Goal: Communication & Community: Participate in discussion

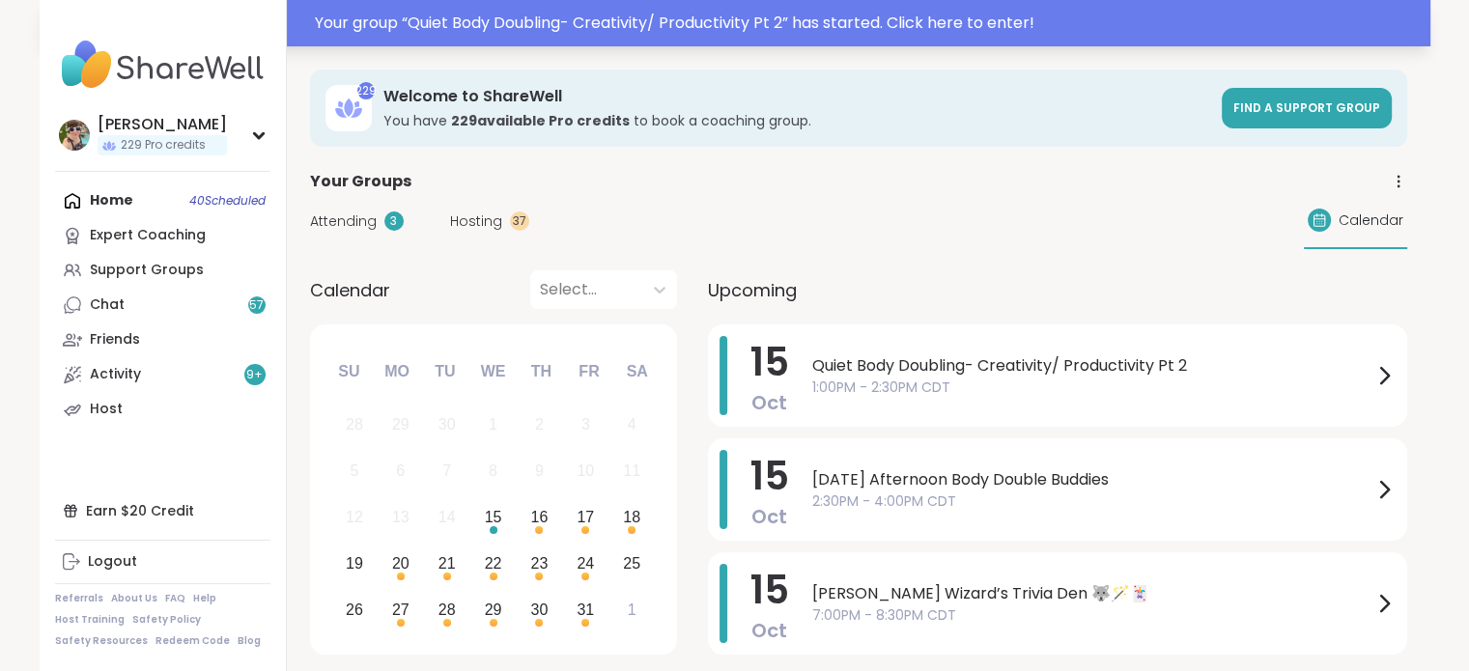
click at [588, 23] on div "Your group “ Quiet Body Doubling- Creativity/ Productivity Pt 2 ” has started. …" at bounding box center [867, 23] width 1104 height 23
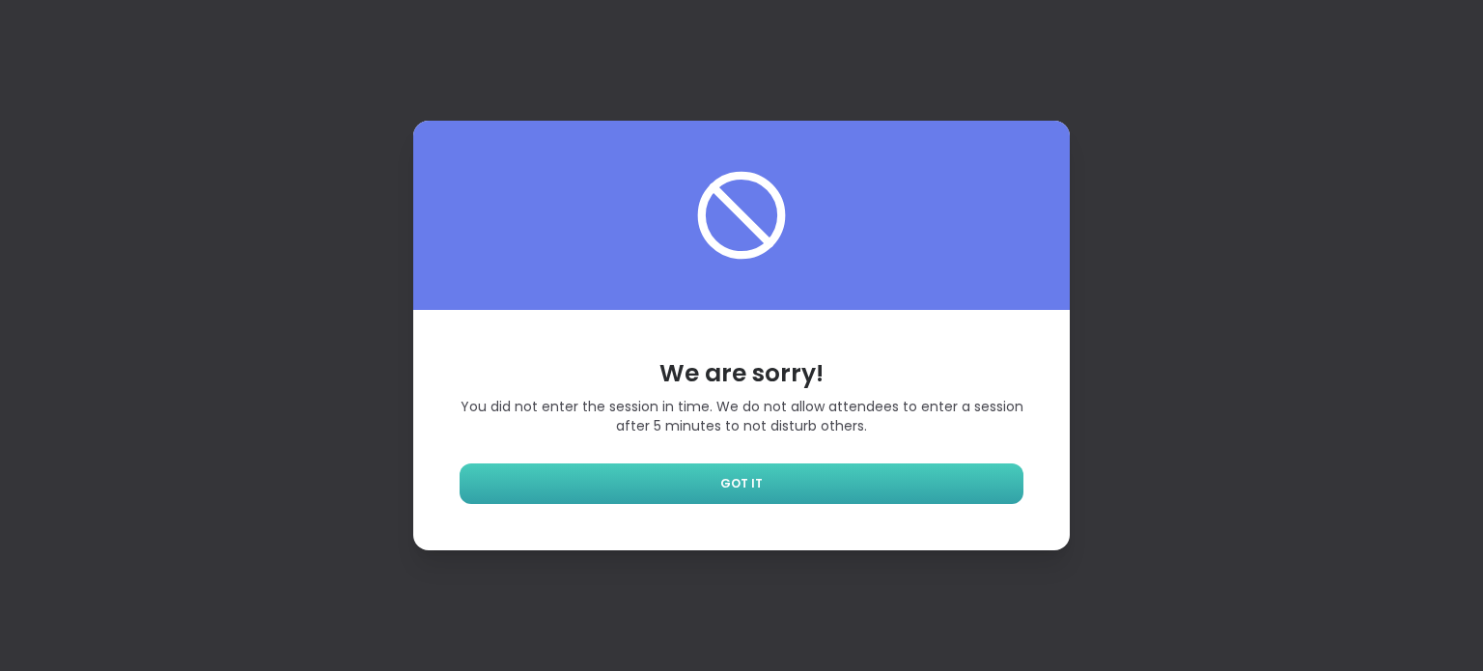
click at [639, 473] on link "GOT IT" at bounding box center [742, 483] width 564 height 41
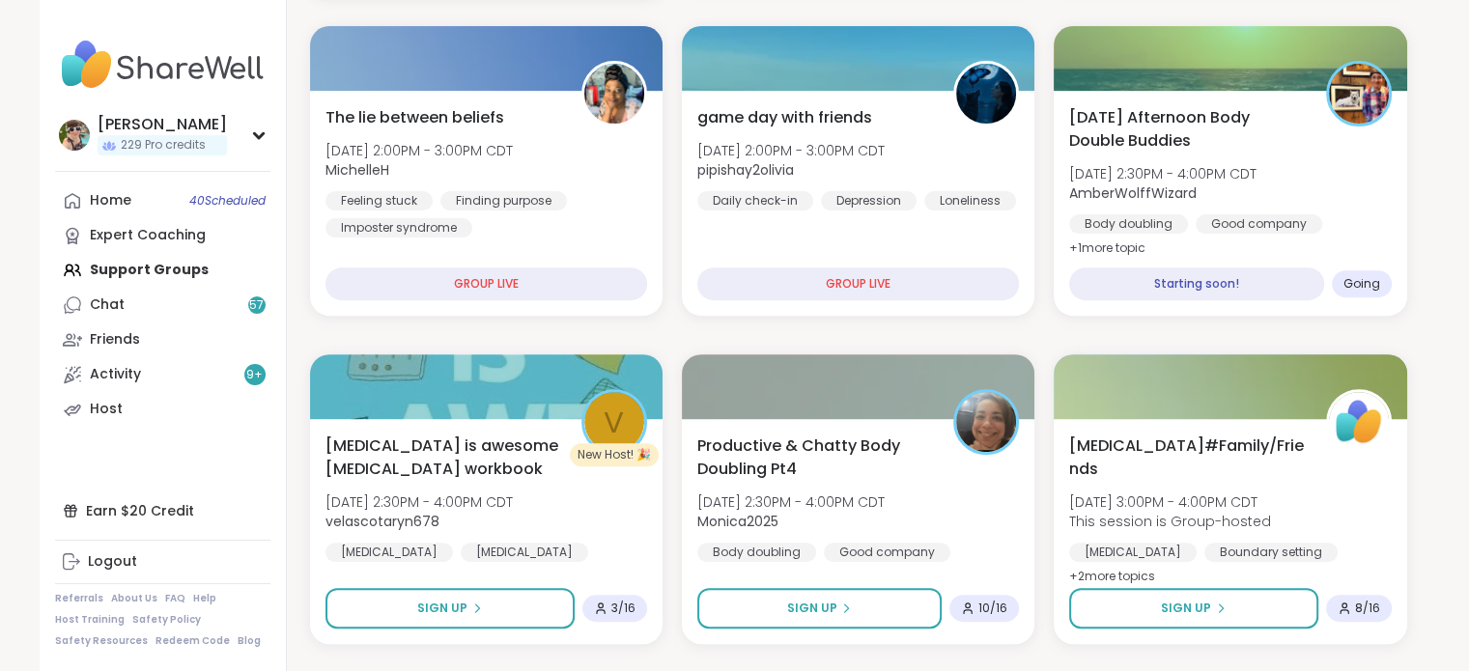
scroll to position [656, 0]
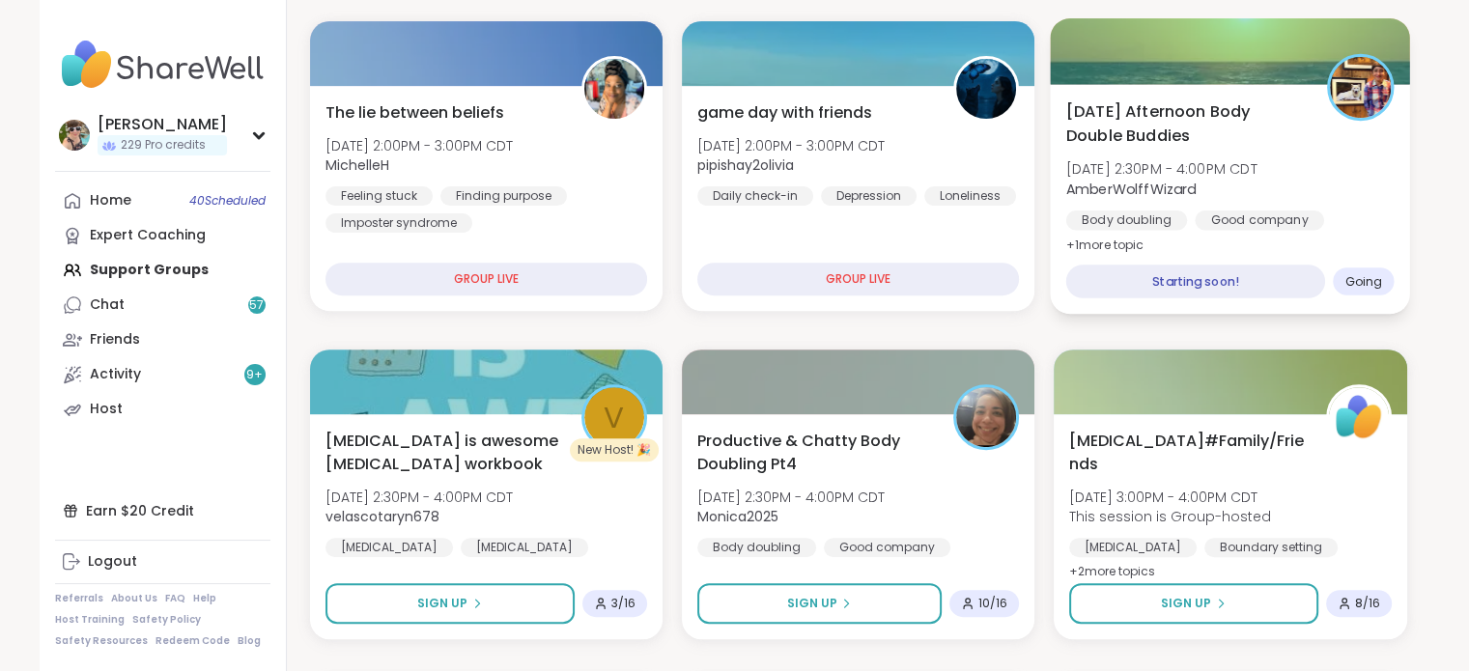
click at [1257, 165] on span "[DATE] 2:30PM - 4:00PM CDT" at bounding box center [1161, 168] width 191 height 19
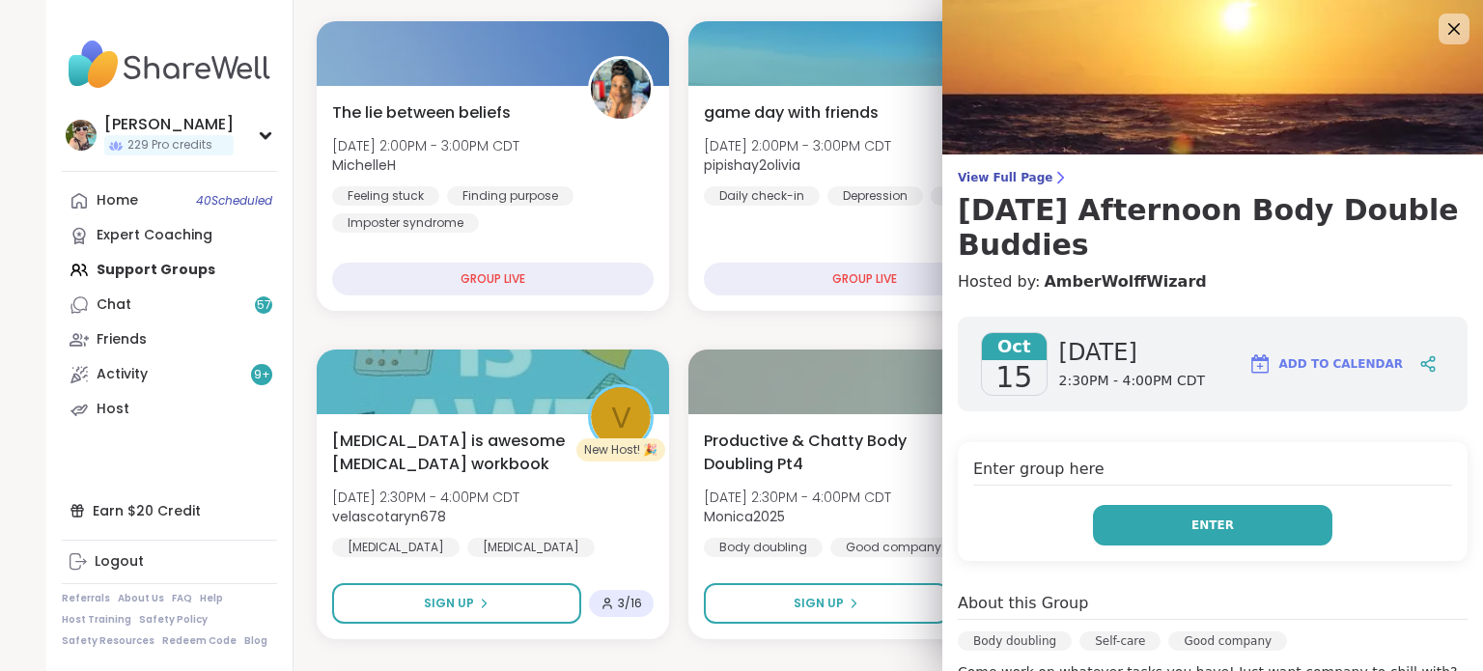
click at [1191, 520] on span "Enter" at bounding box center [1212, 525] width 42 height 17
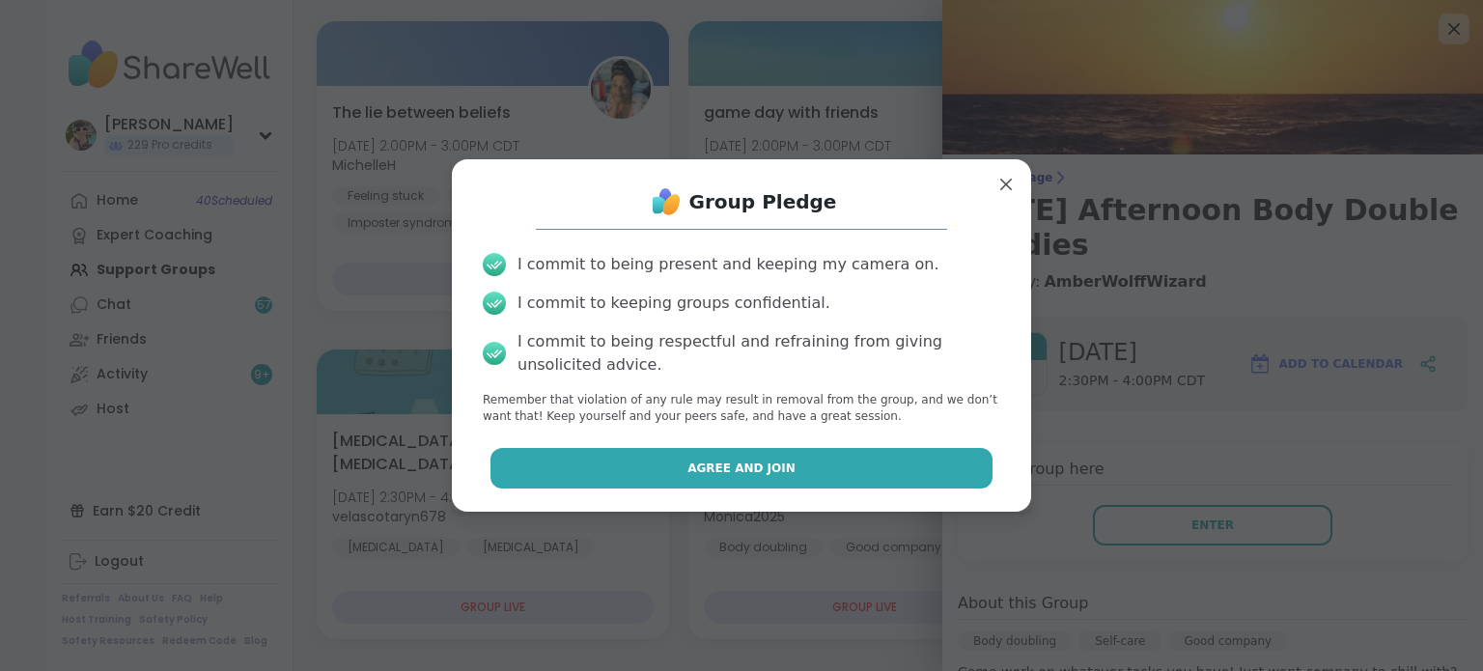
click at [809, 469] on button "Agree and Join" at bounding box center [741, 468] width 503 height 41
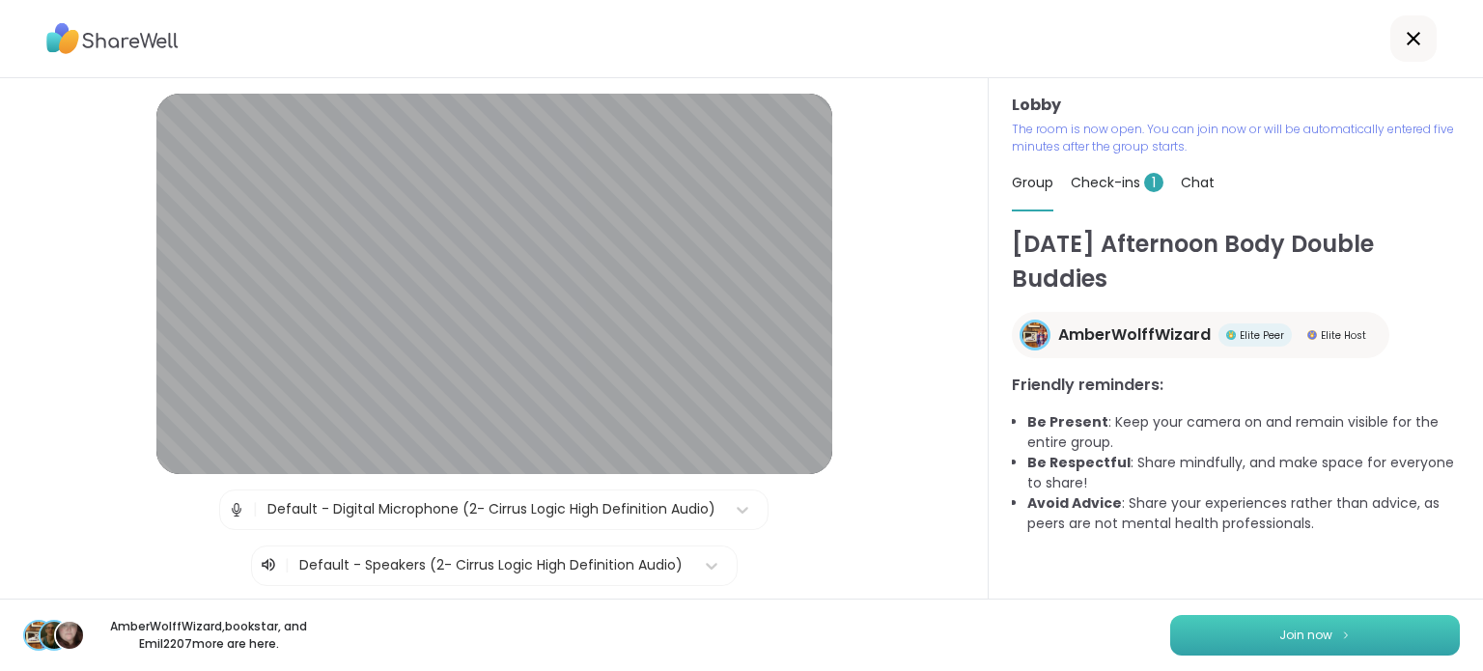
click at [1218, 627] on button "Join now" at bounding box center [1315, 635] width 290 height 41
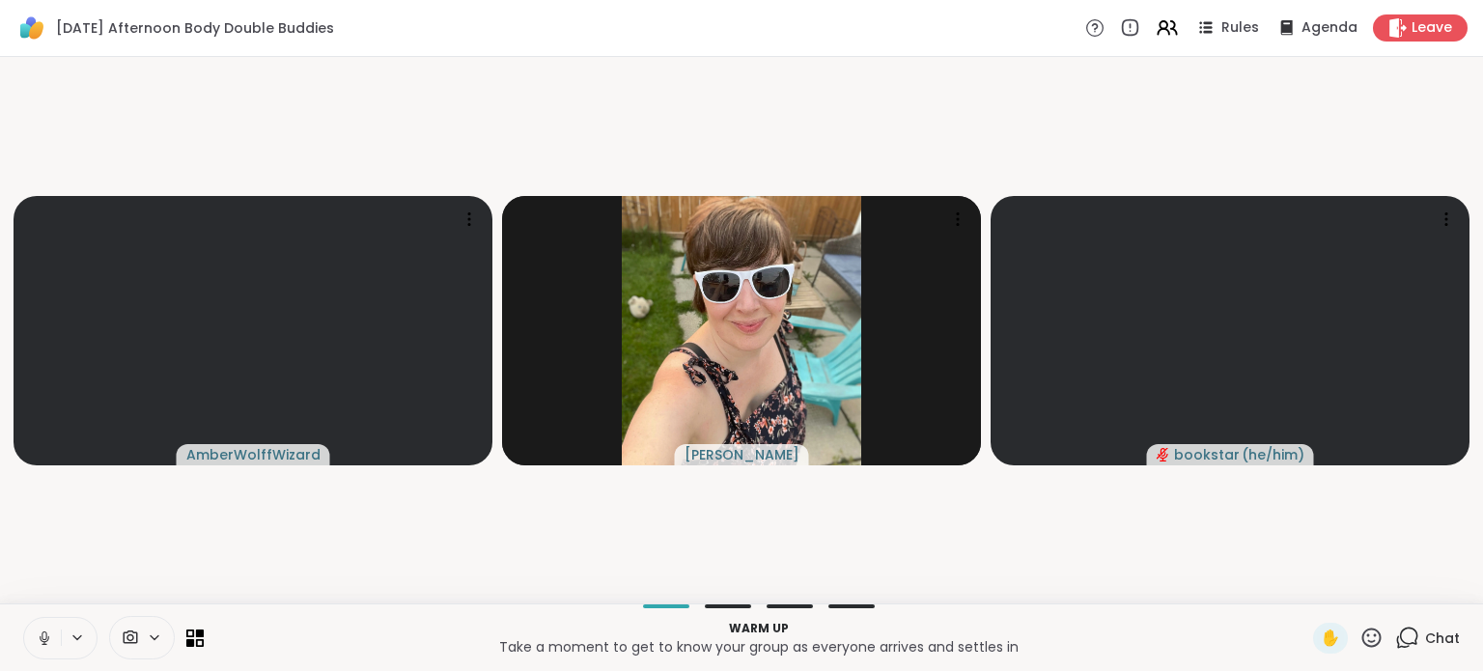
click at [42, 642] on icon at bounding box center [44, 638] width 17 height 17
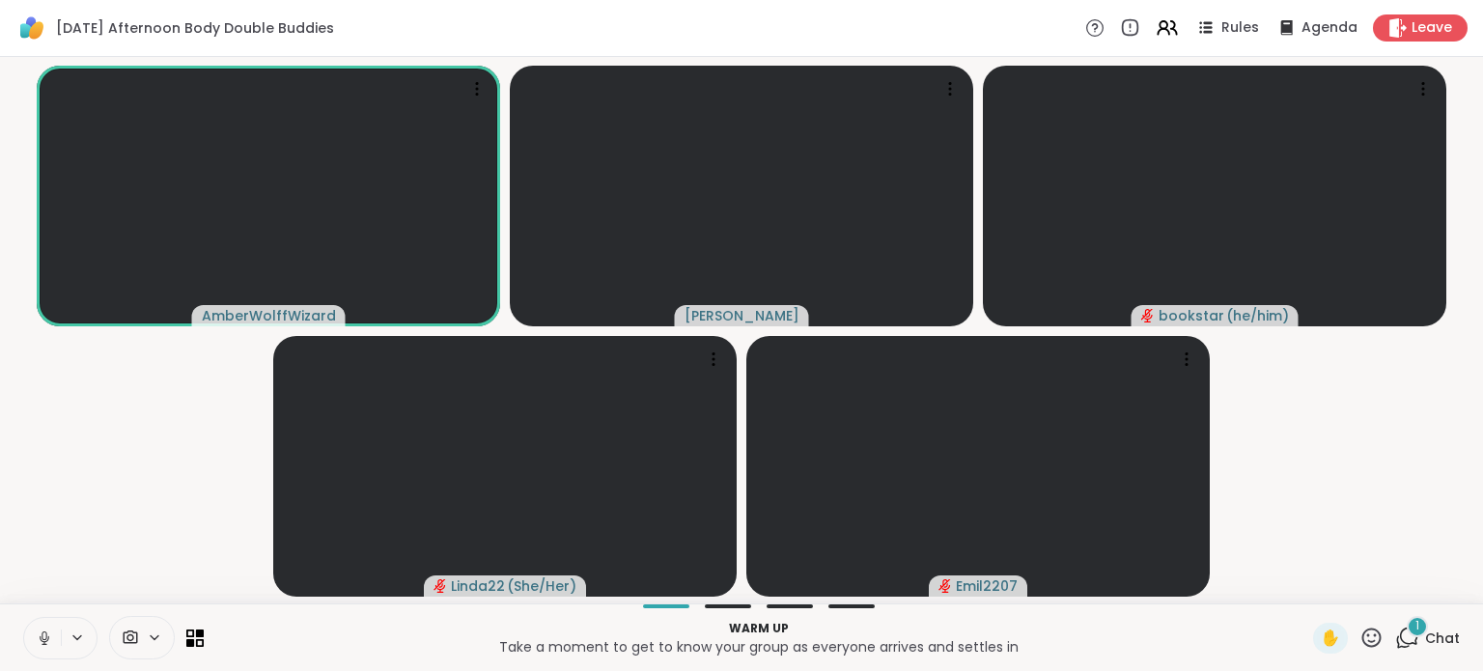
click at [42, 647] on button at bounding box center [42, 638] width 37 height 41
click at [42, 645] on icon at bounding box center [45, 638] width 14 height 14
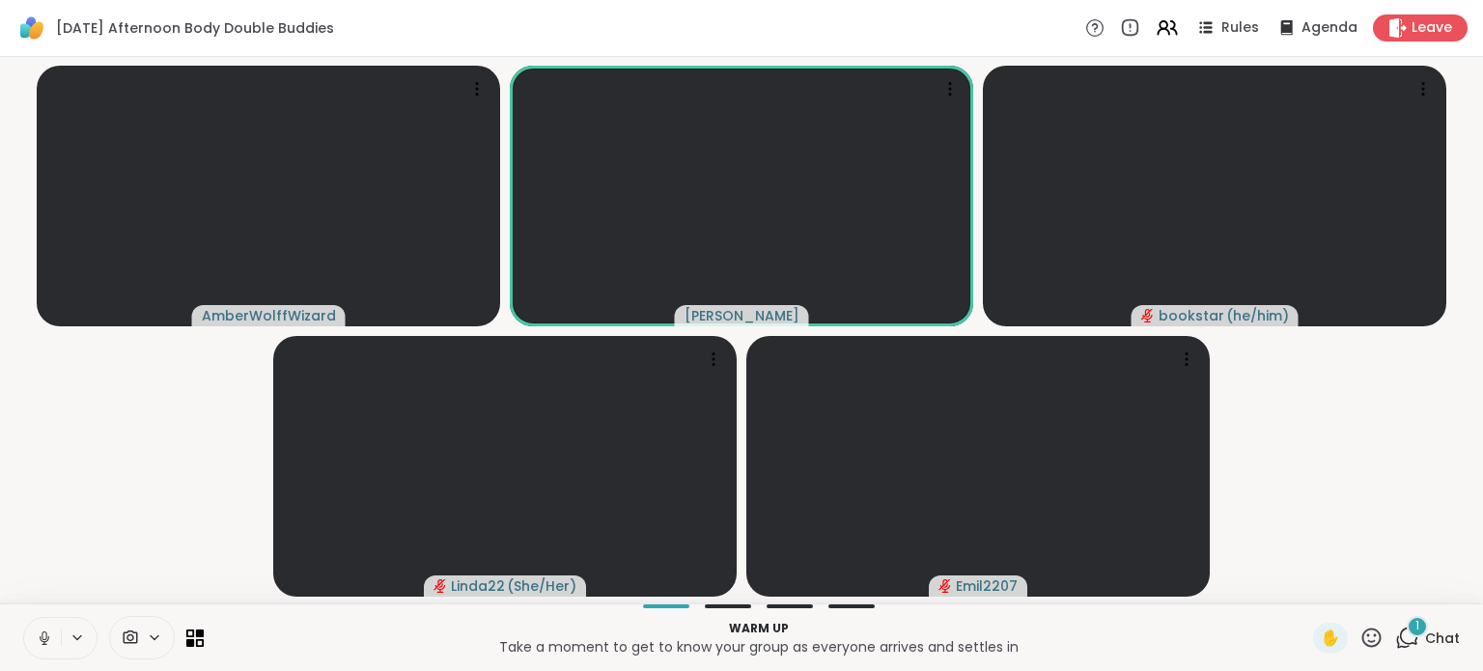
click at [1407, 636] on div "1" at bounding box center [1417, 626] width 21 height 21
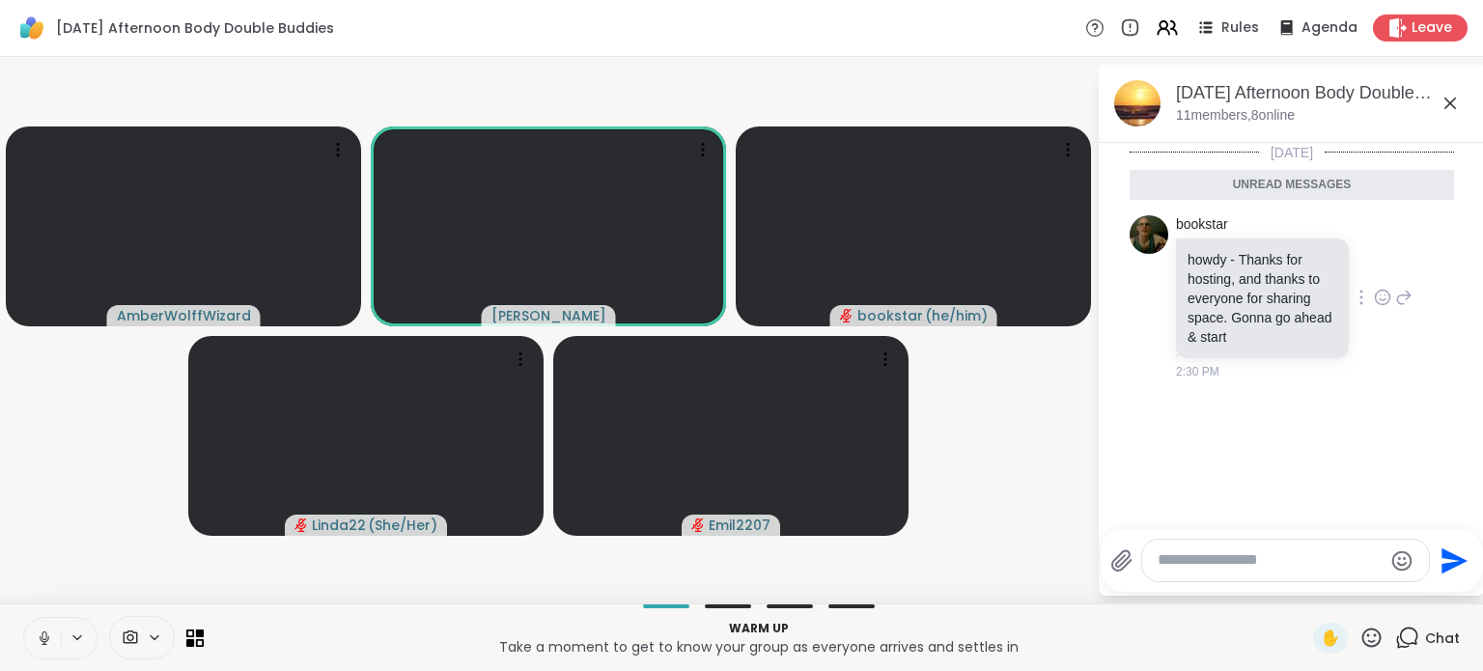
click at [1376, 290] on icon at bounding box center [1383, 297] width 14 height 14
click at [1374, 273] on div "Select Reaction: Heart" at bounding box center [1382, 266] width 17 height 17
click at [44, 636] on icon at bounding box center [44, 638] width 17 height 17
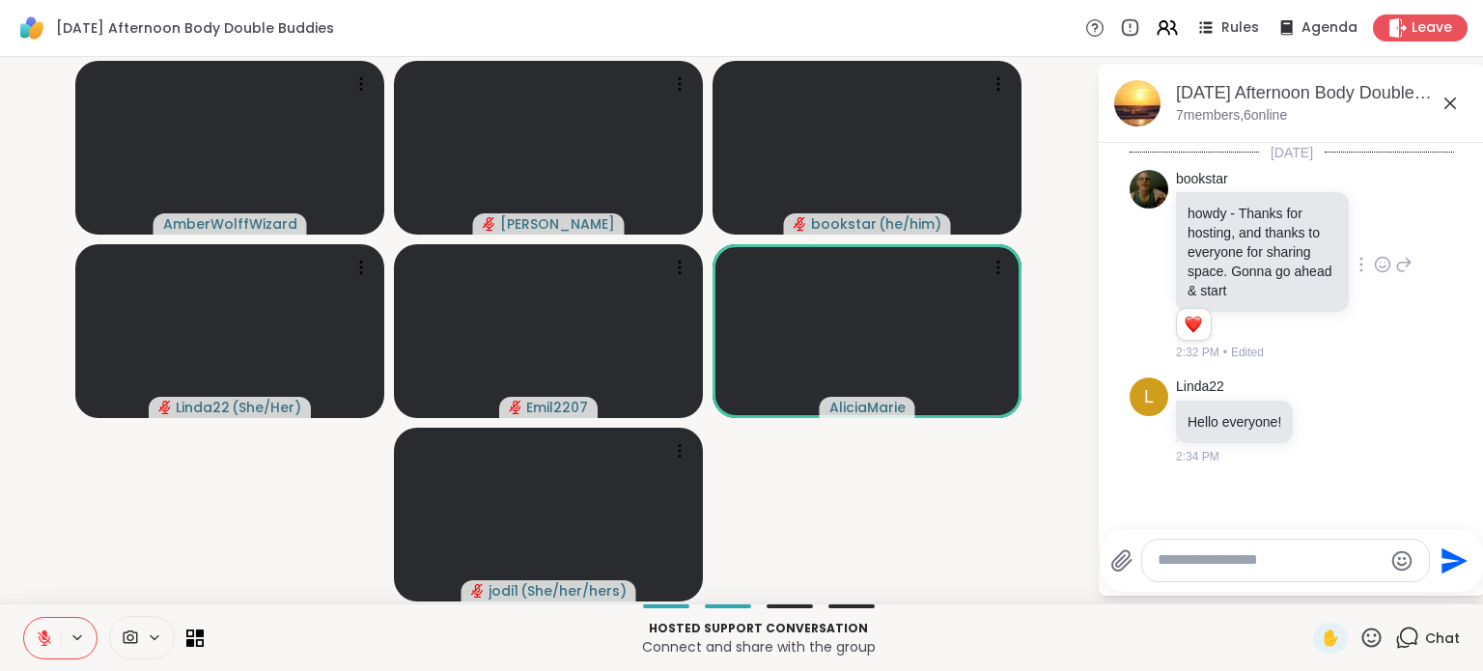
click at [1362, 636] on icon at bounding box center [1371, 637] width 19 height 19
click at [1305, 581] on span "❤️" at bounding box center [1314, 586] width 19 height 23
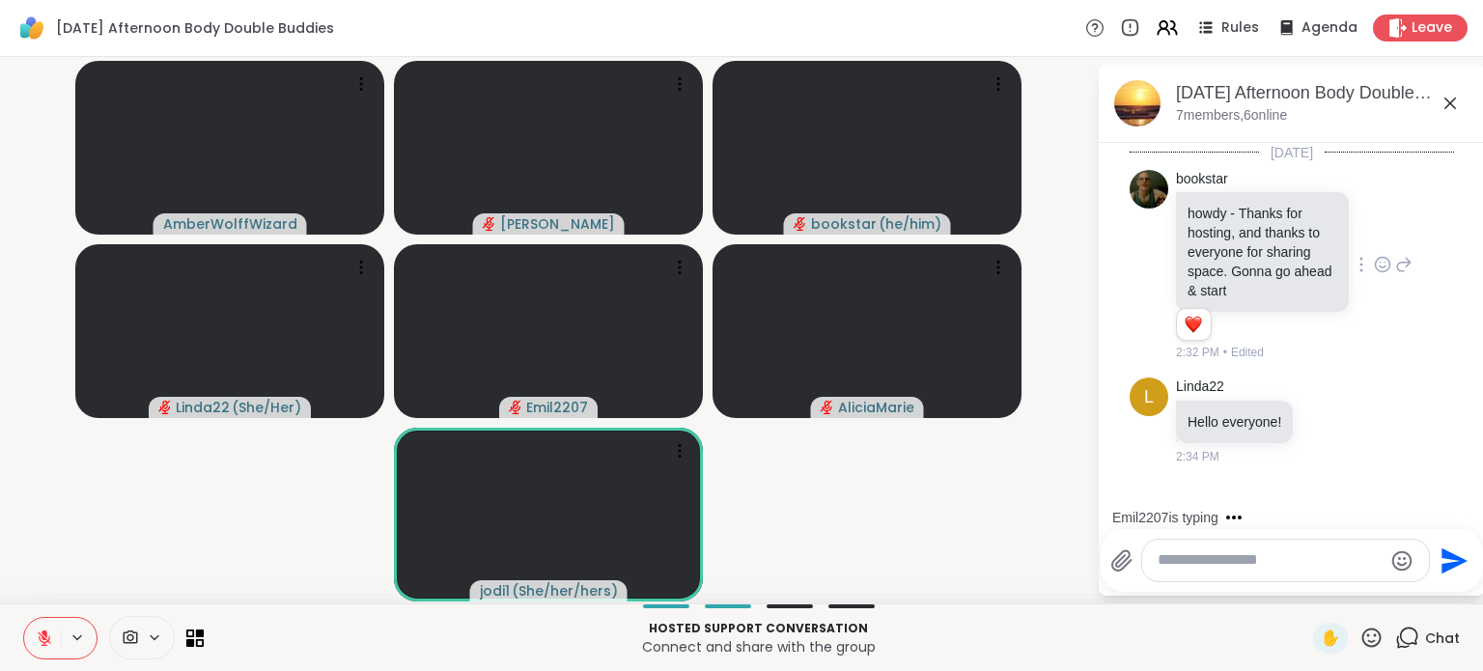
scroll to position [55, 0]
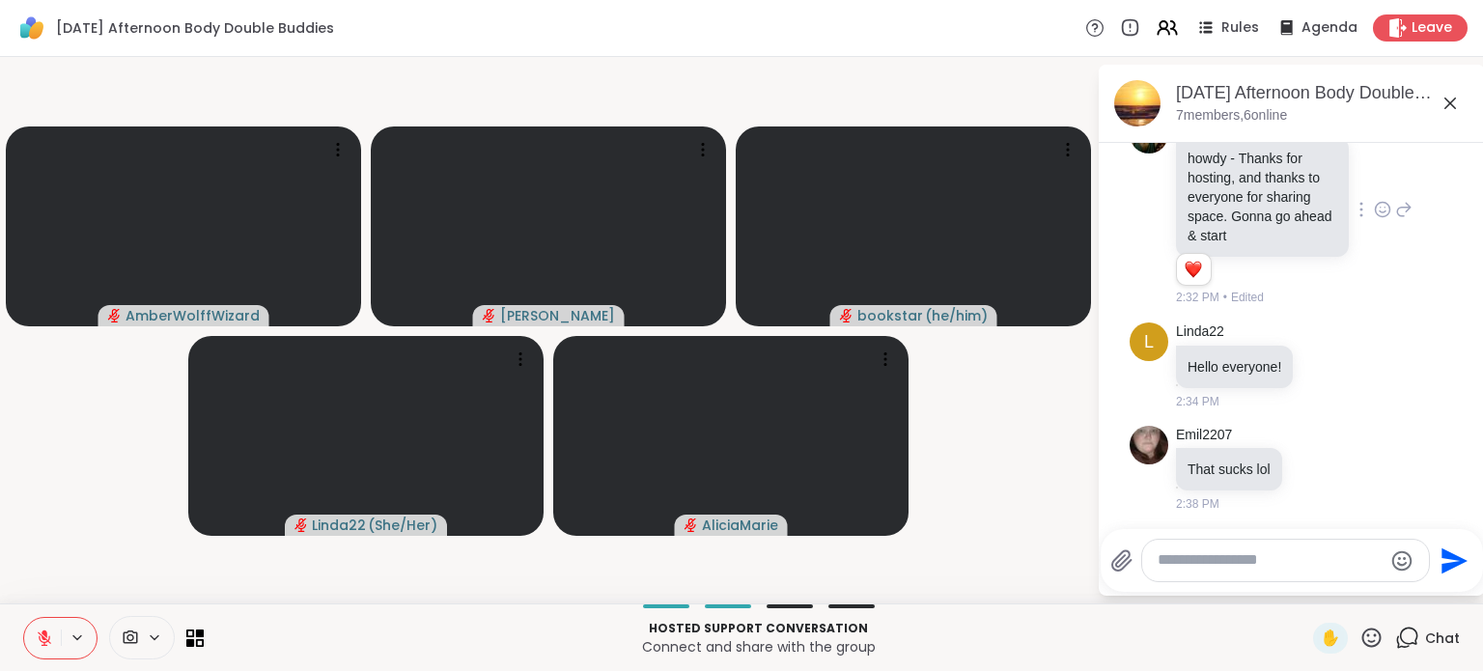
click at [1210, 565] on textarea "Type your message" at bounding box center [1270, 560] width 225 height 20
type textarea "**********"
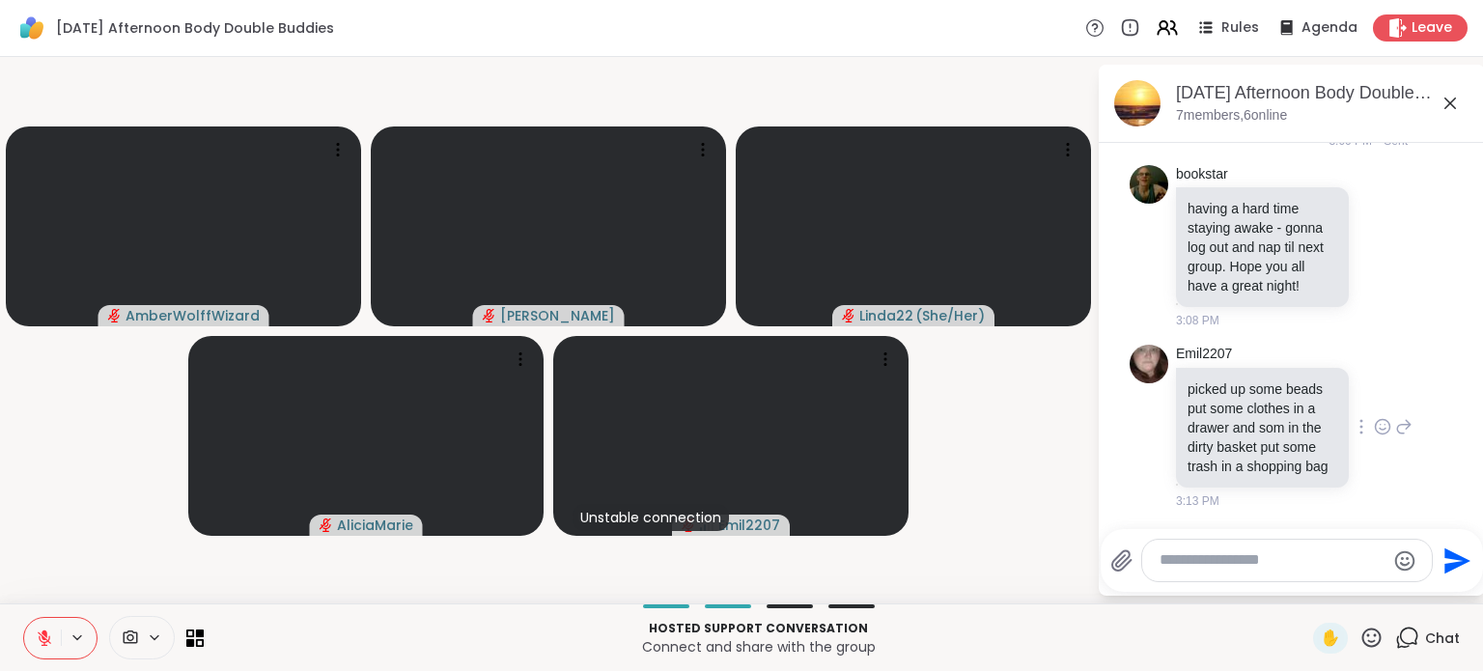
scroll to position [595, 0]
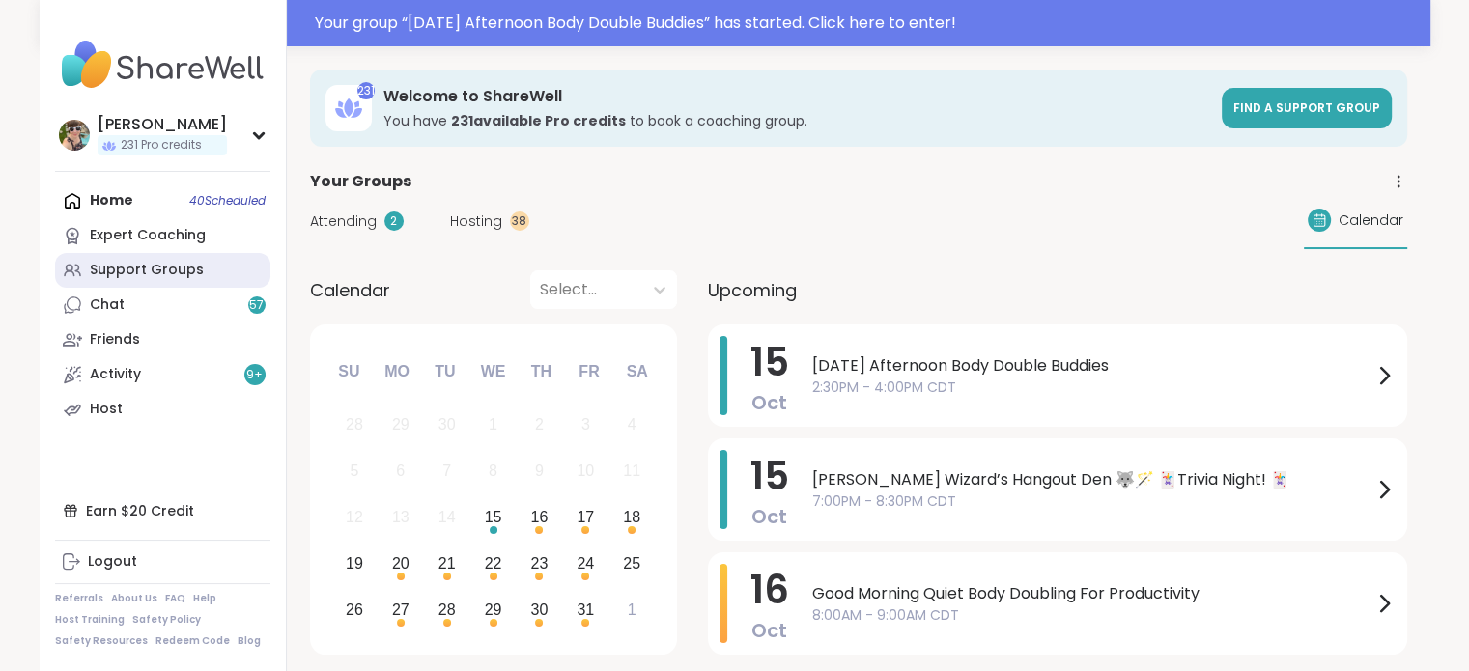
click at [182, 261] on div "Support Groups" at bounding box center [147, 270] width 114 height 19
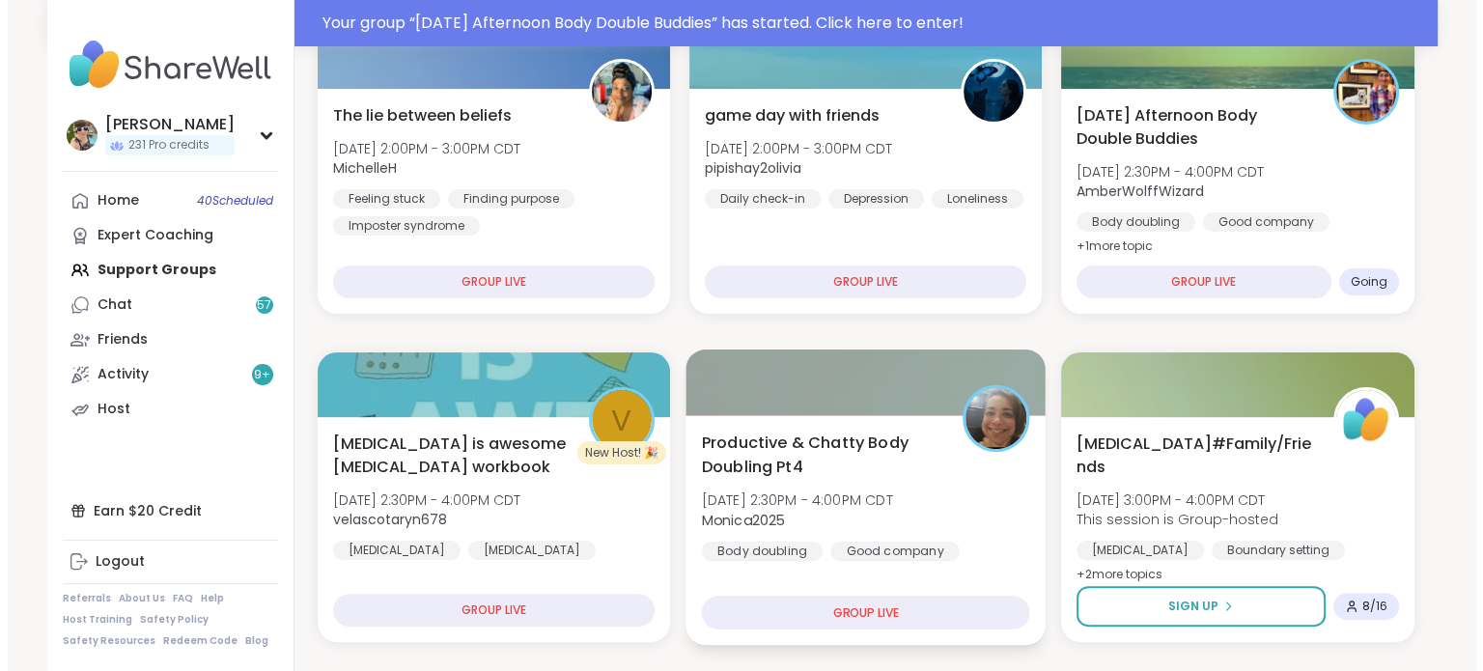
scroll to position [370, 0]
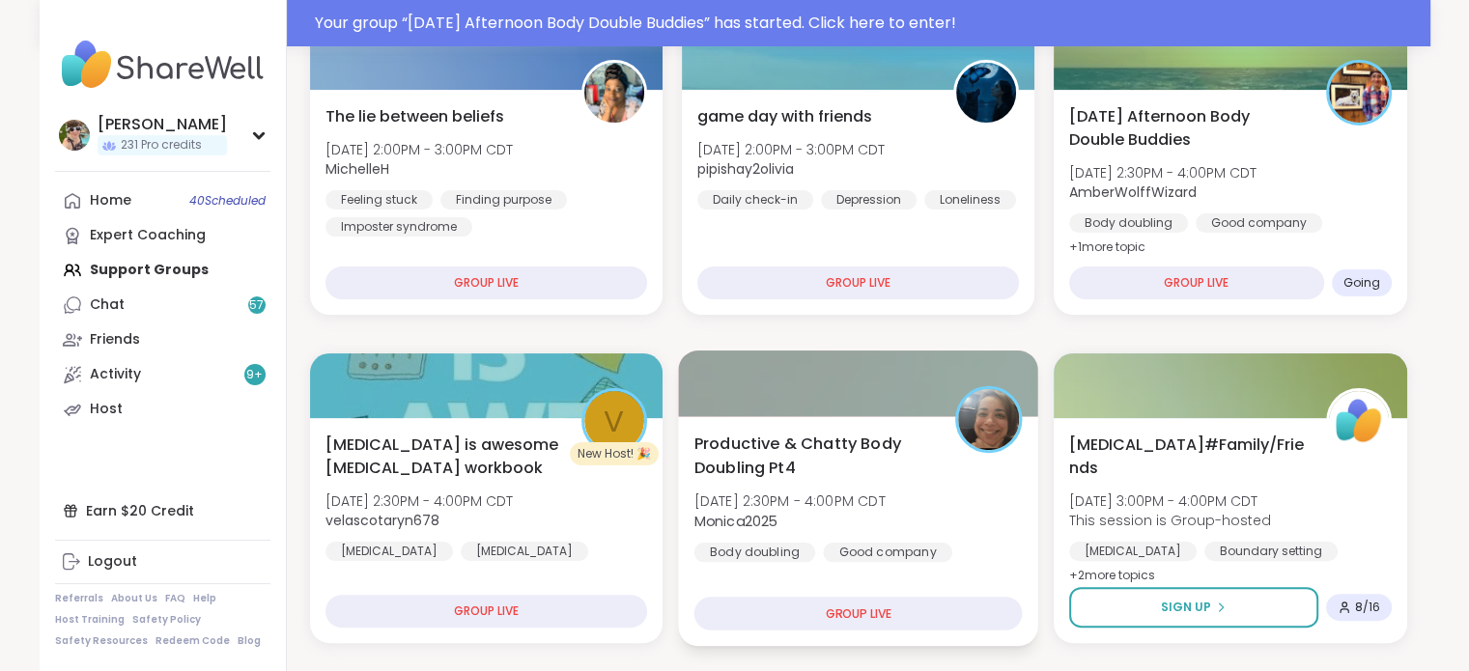
click at [784, 448] on span "Productive & Chatty Body Doubling Pt4" at bounding box center [812, 455] width 239 height 47
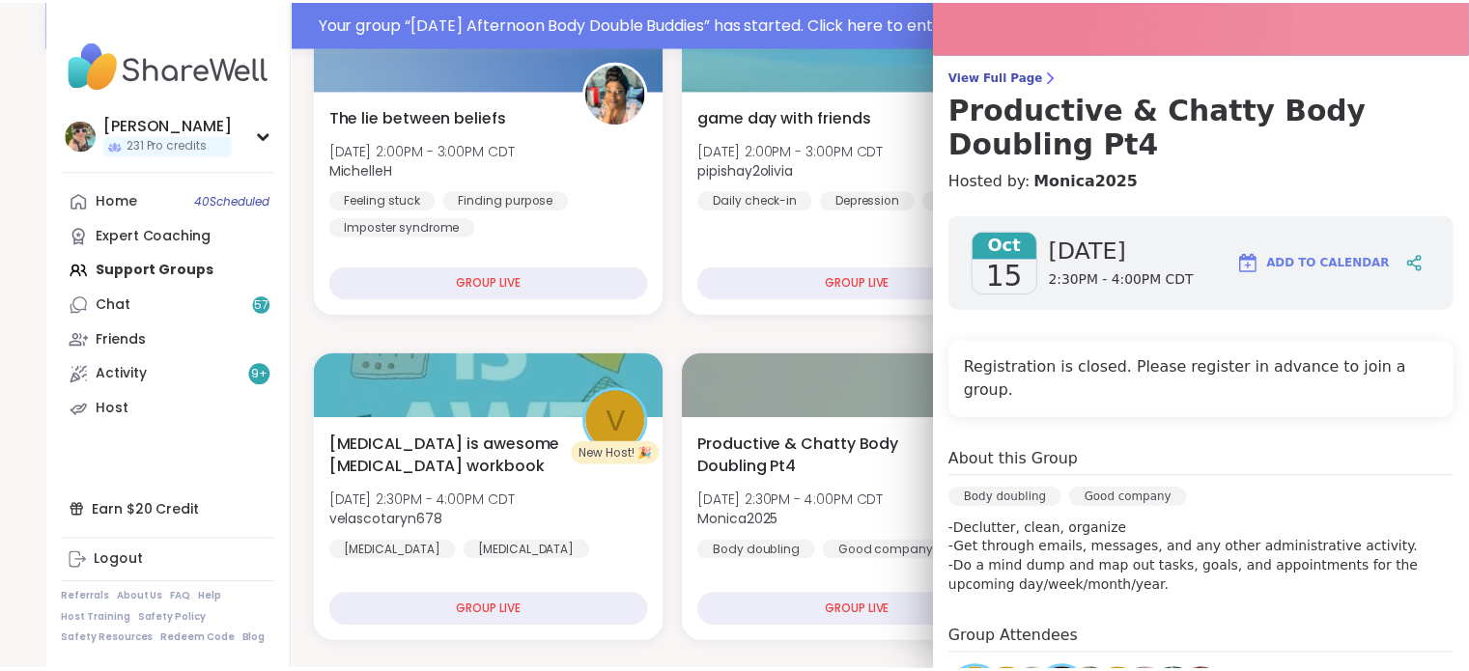
scroll to position [73, 0]
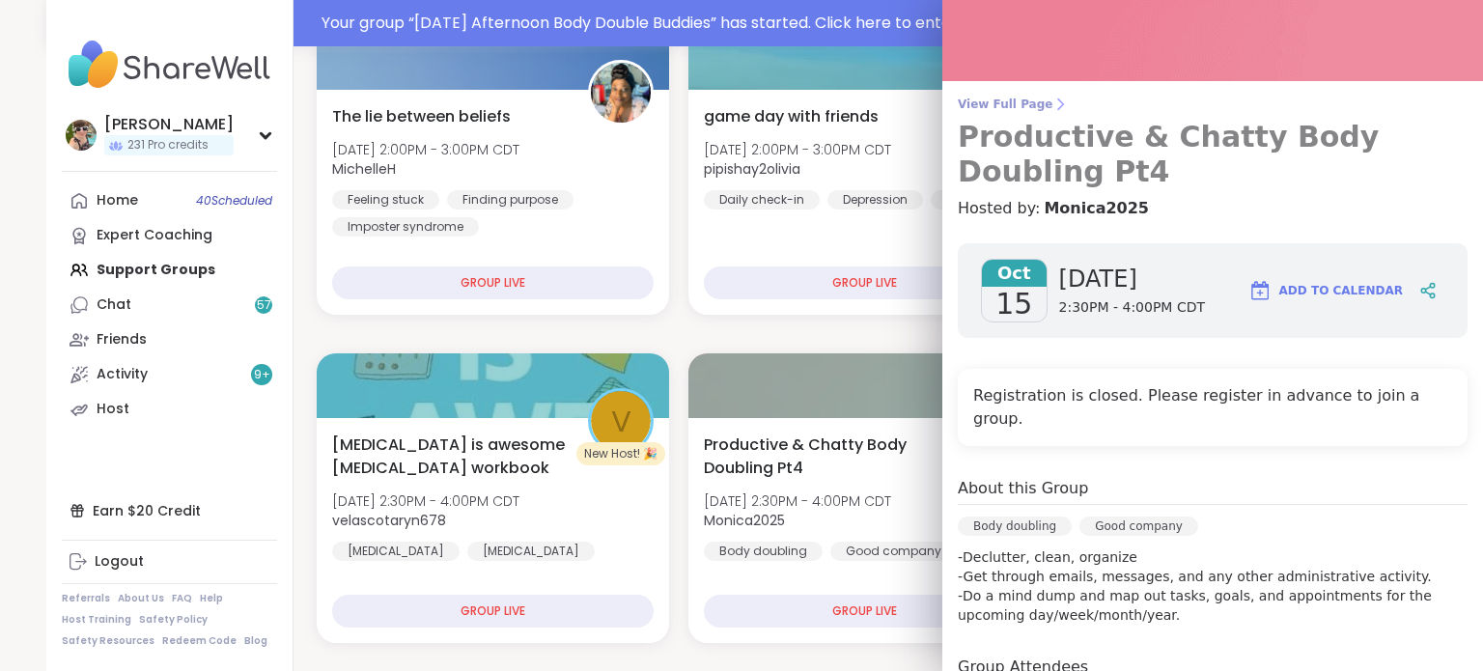
click at [968, 107] on span "View Full Page" at bounding box center [1213, 104] width 510 height 15
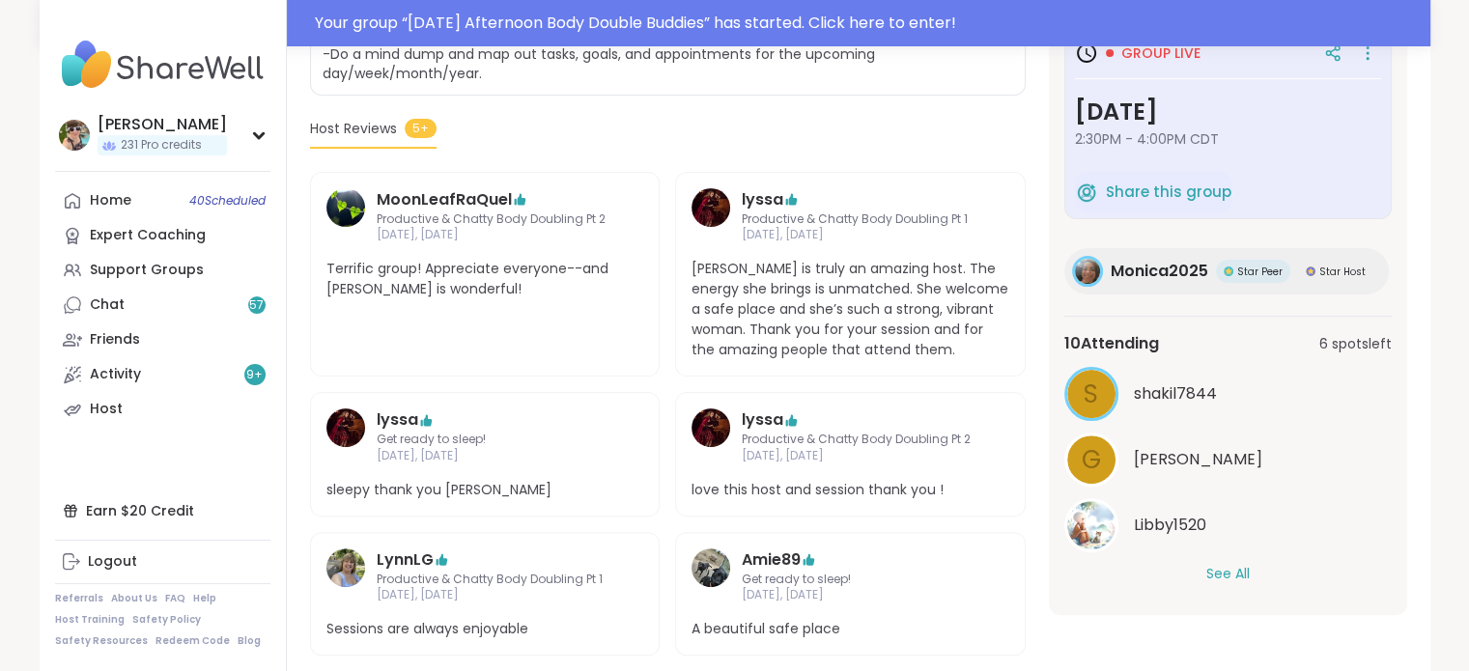
scroll to position [525, 0]
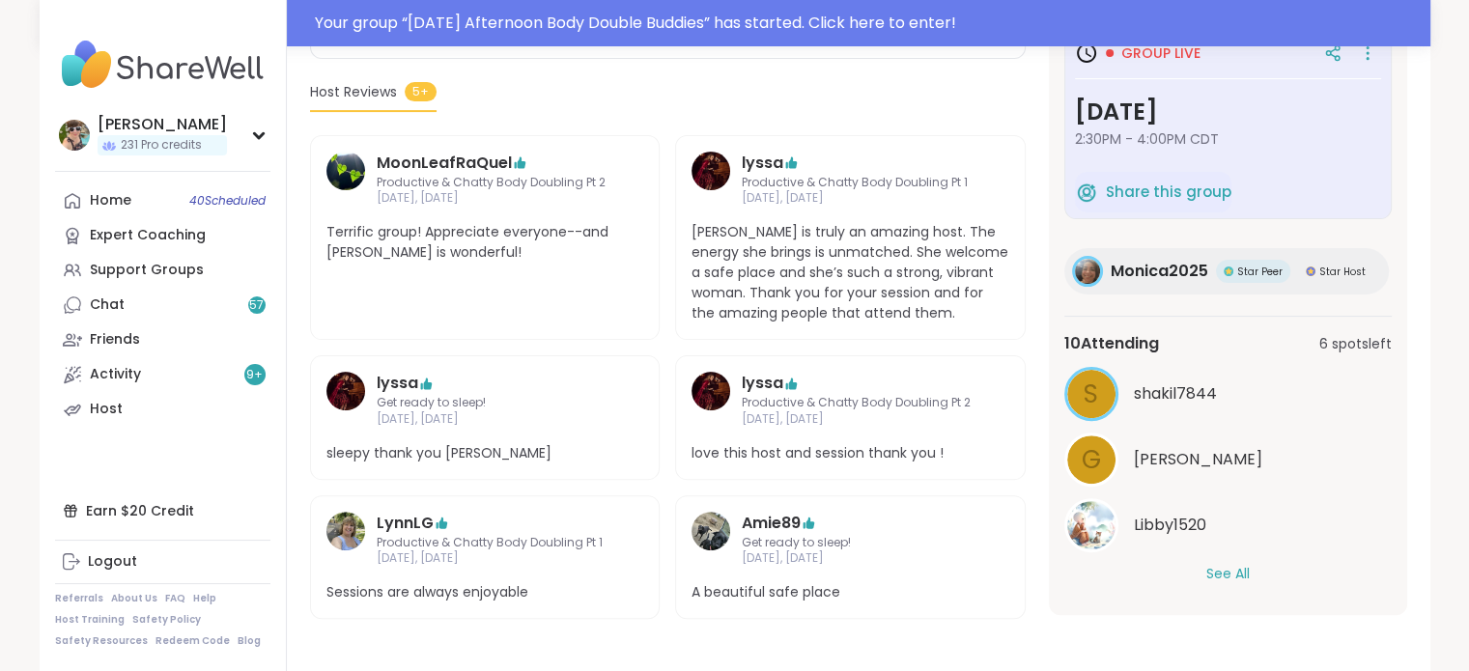
click at [1222, 564] on button "See All" at bounding box center [1227, 574] width 43 height 20
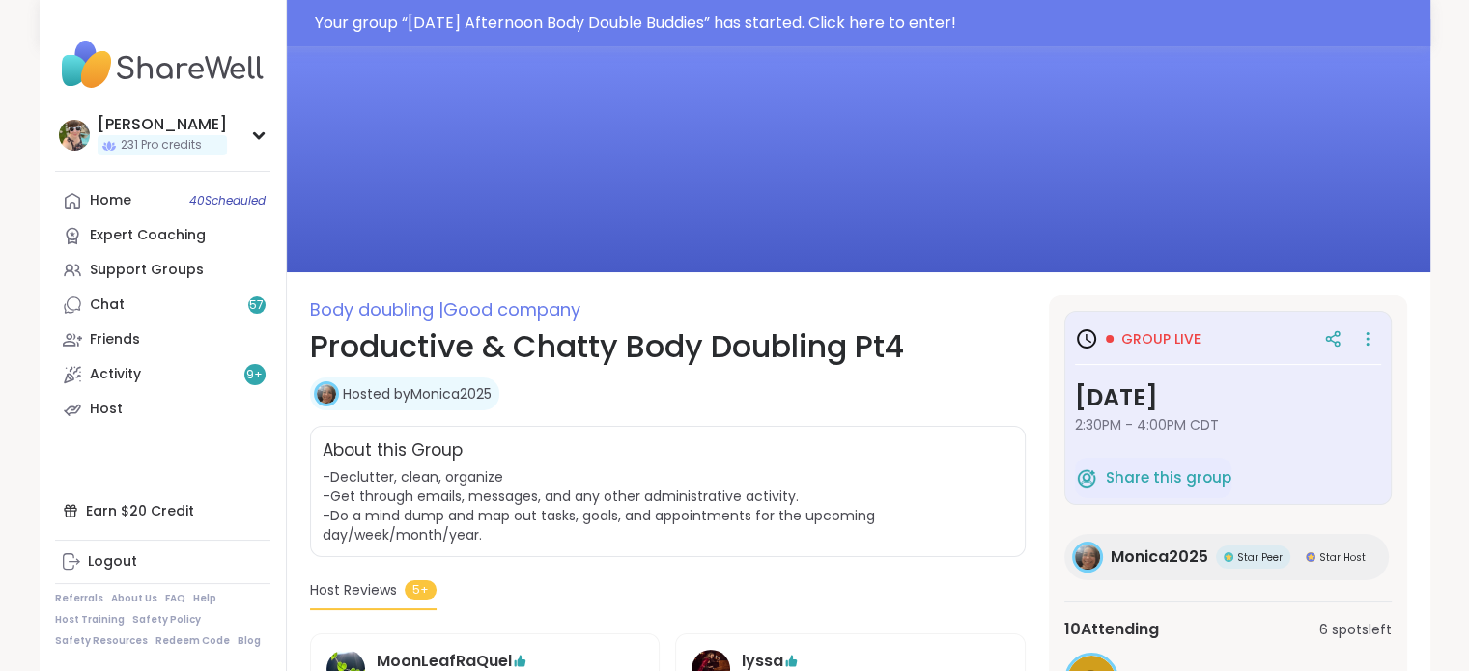
scroll to position [23, 0]
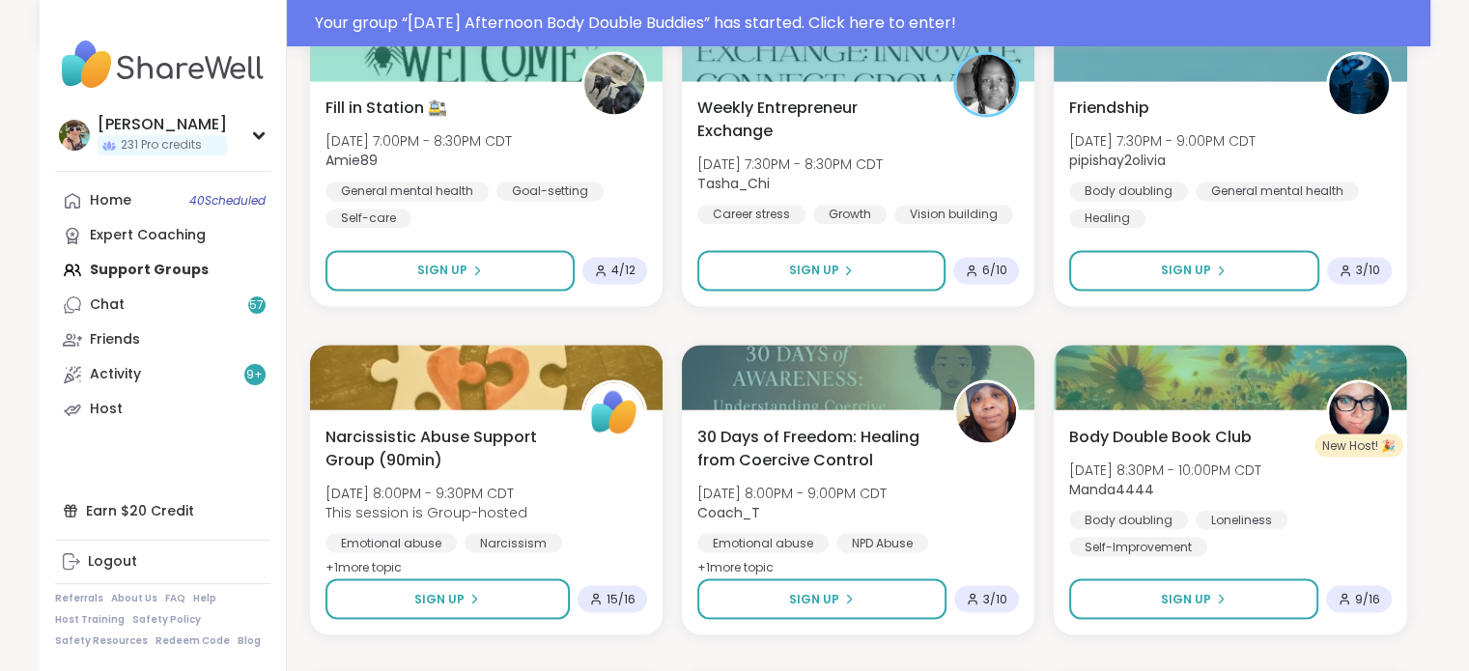
scroll to position [3342, 0]
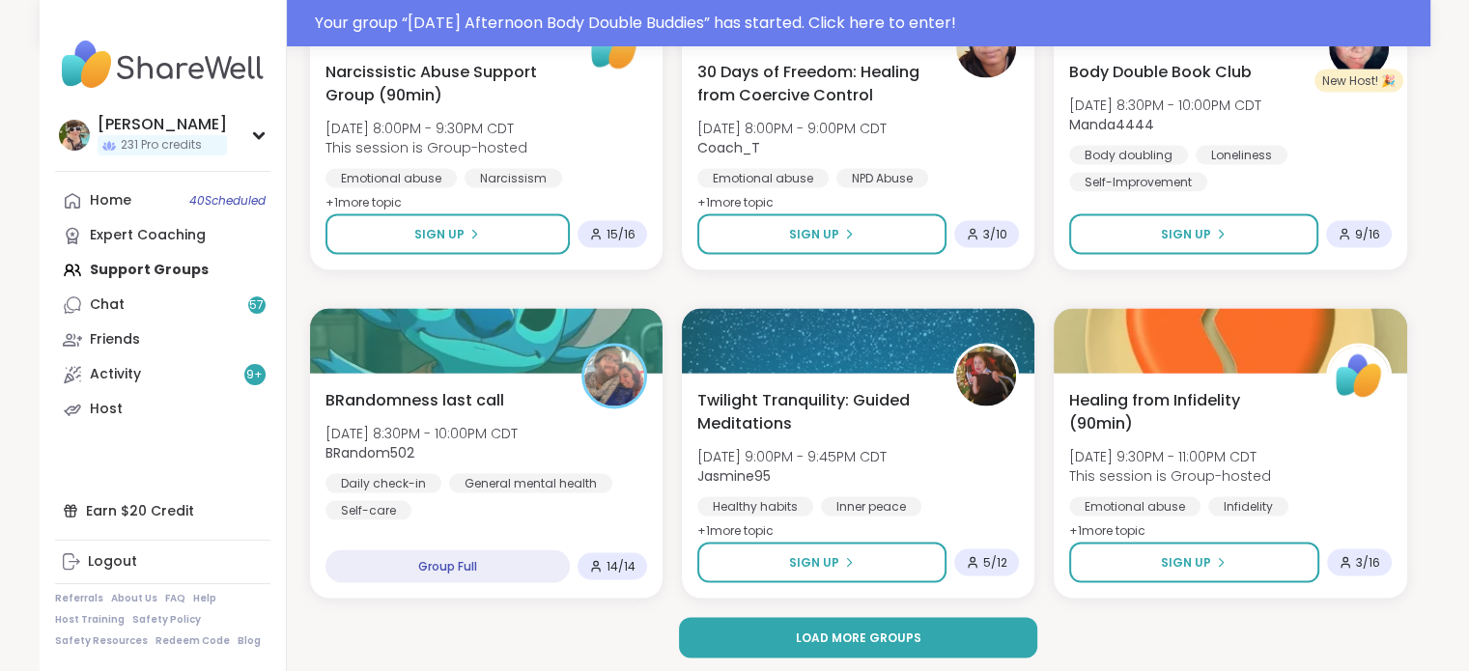
scroll to position [3703, 0]
